Goal: Transaction & Acquisition: Purchase product/service

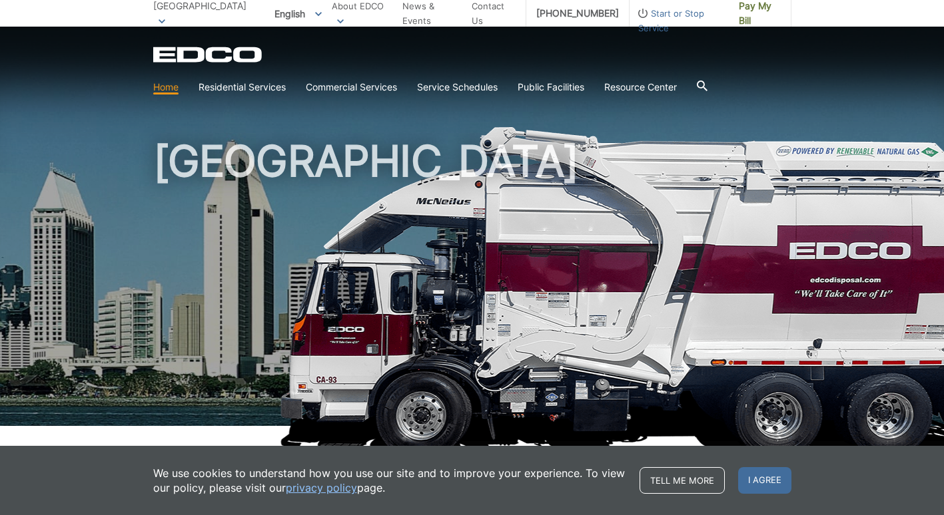
drag, startPoint x: 862, startPoint y: 484, endPoint x: 852, endPoint y: 482, distance: 10.8
click at [791, 484] on span "I agree" at bounding box center [764, 480] width 53 height 27
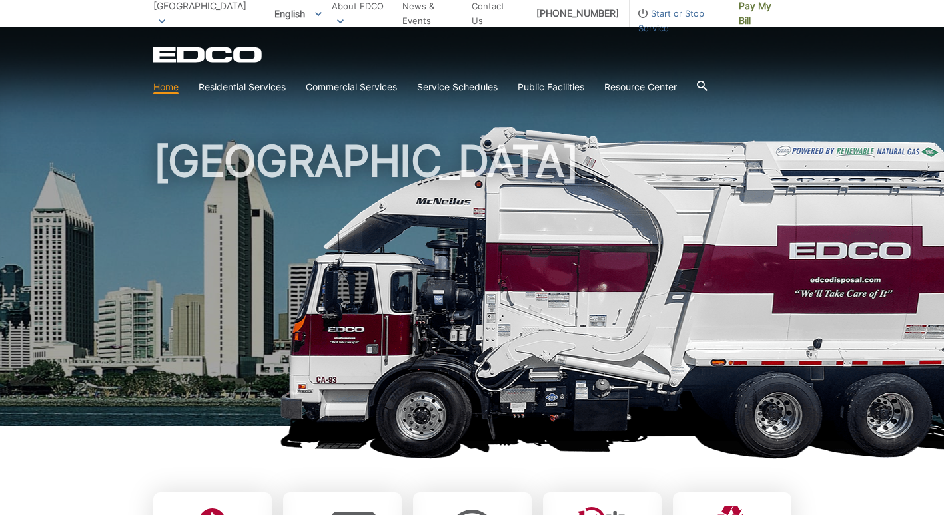
click at [178, 80] on link "Home" at bounding box center [165, 87] width 25 height 15
click at [780, 17] on span "Pay My Bill" at bounding box center [759, 13] width 42 height 29
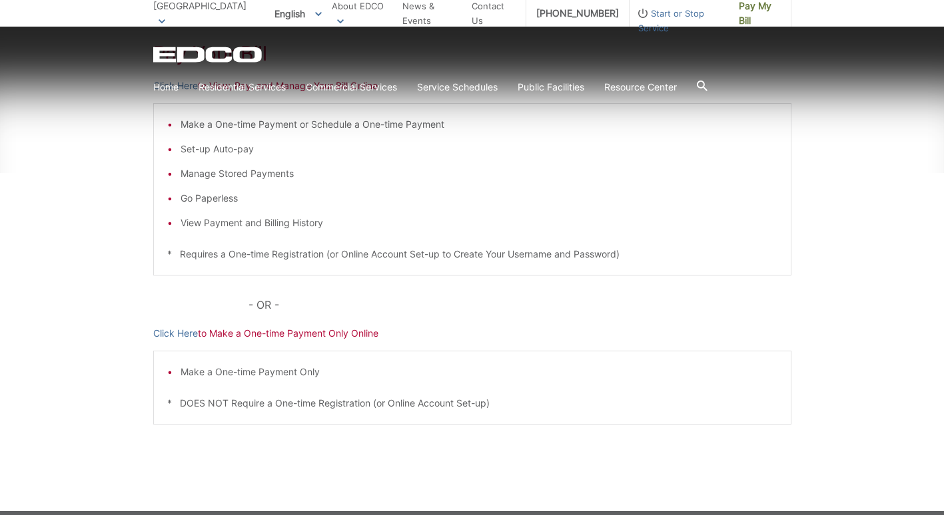
scroll to position [266, 0]
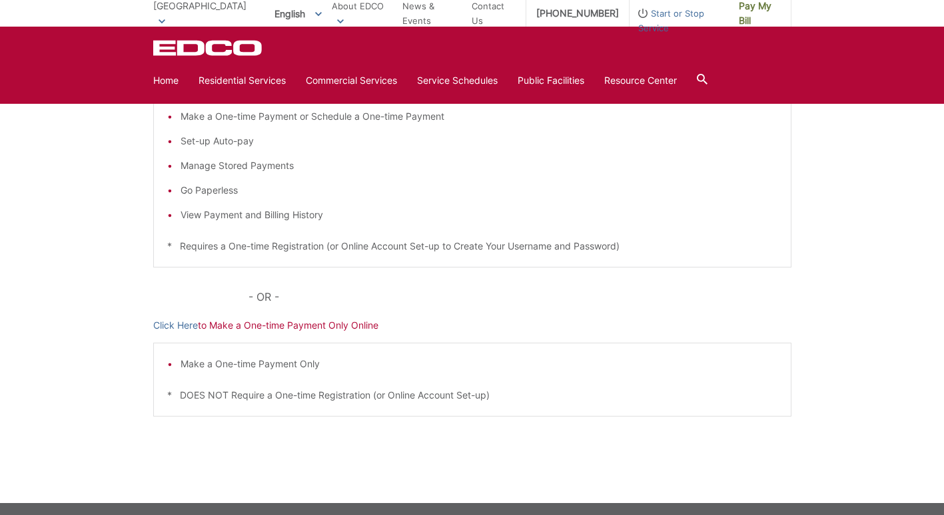
click at [224, 85] on p "Click Here to View, Pay, and Manage Your Bill Online" at bounding box center [472, 78] width 638 height 15
click at [153, 85] on link "Click Here" at bounding box center [175, 78] width 45 height 15
